Goal: Navigation & Orientation: Find specific page/section

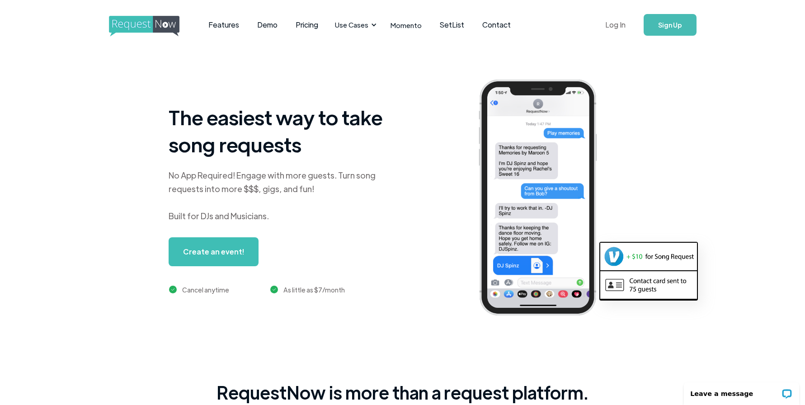
click at [617, 19] on link "Log In" at bounding box center [615, 25] width 38 height 32
click at [616, 25] on link "Log In" at bounding box center [615, 25] width 38 height 32
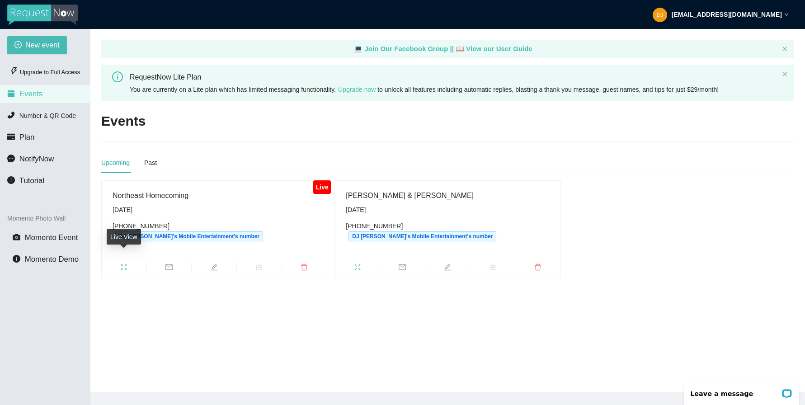
click at [121, 264] on icon "fullscreen" at bounding box center [123, 267] width 7 height 7
